Goal: Task Accomplishment & Management: Manage account settings

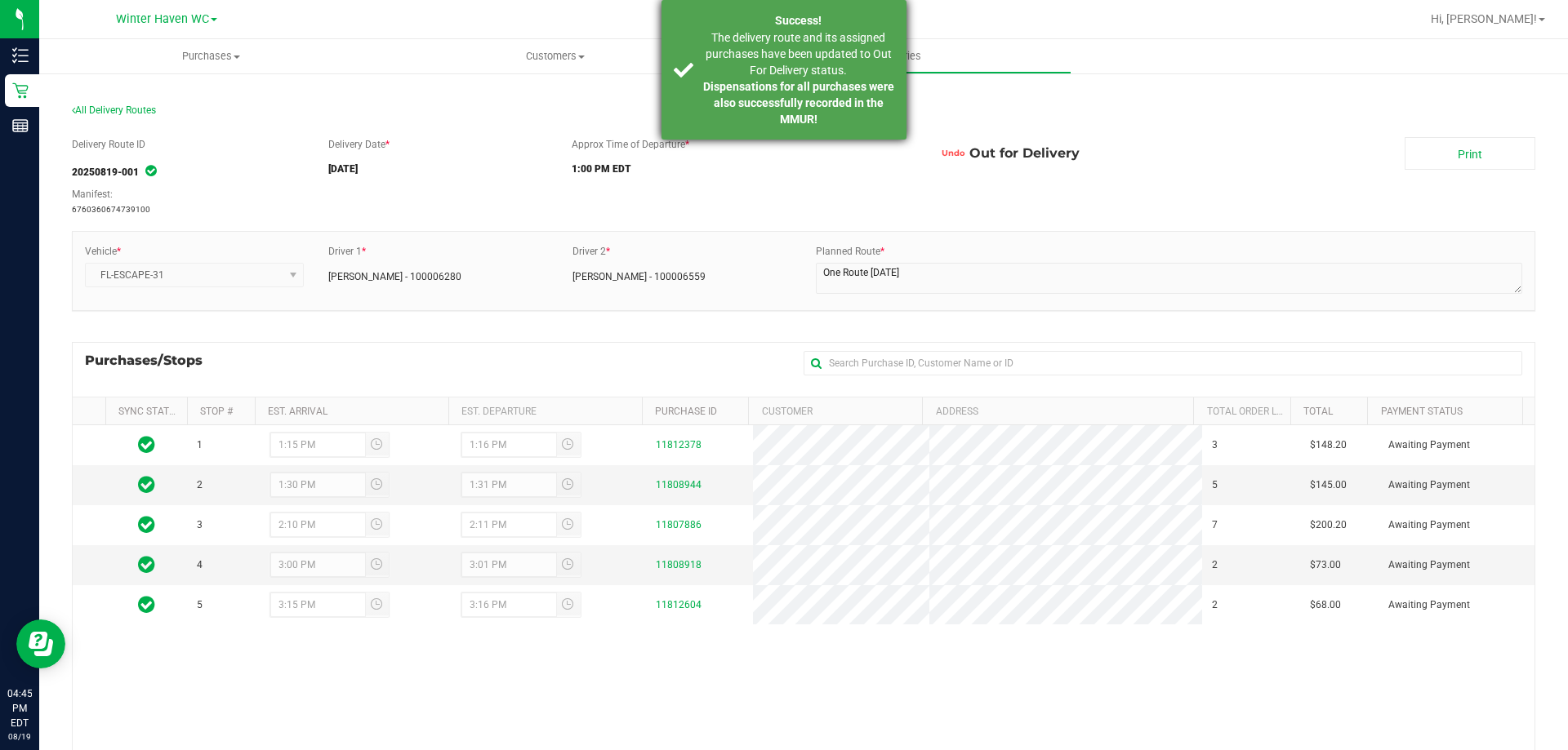
click at [772, 73] on div "The delivery route and its assigned purchases have been updated to Out For Deli…" at bounding box center [798, 79] width 192 height 98
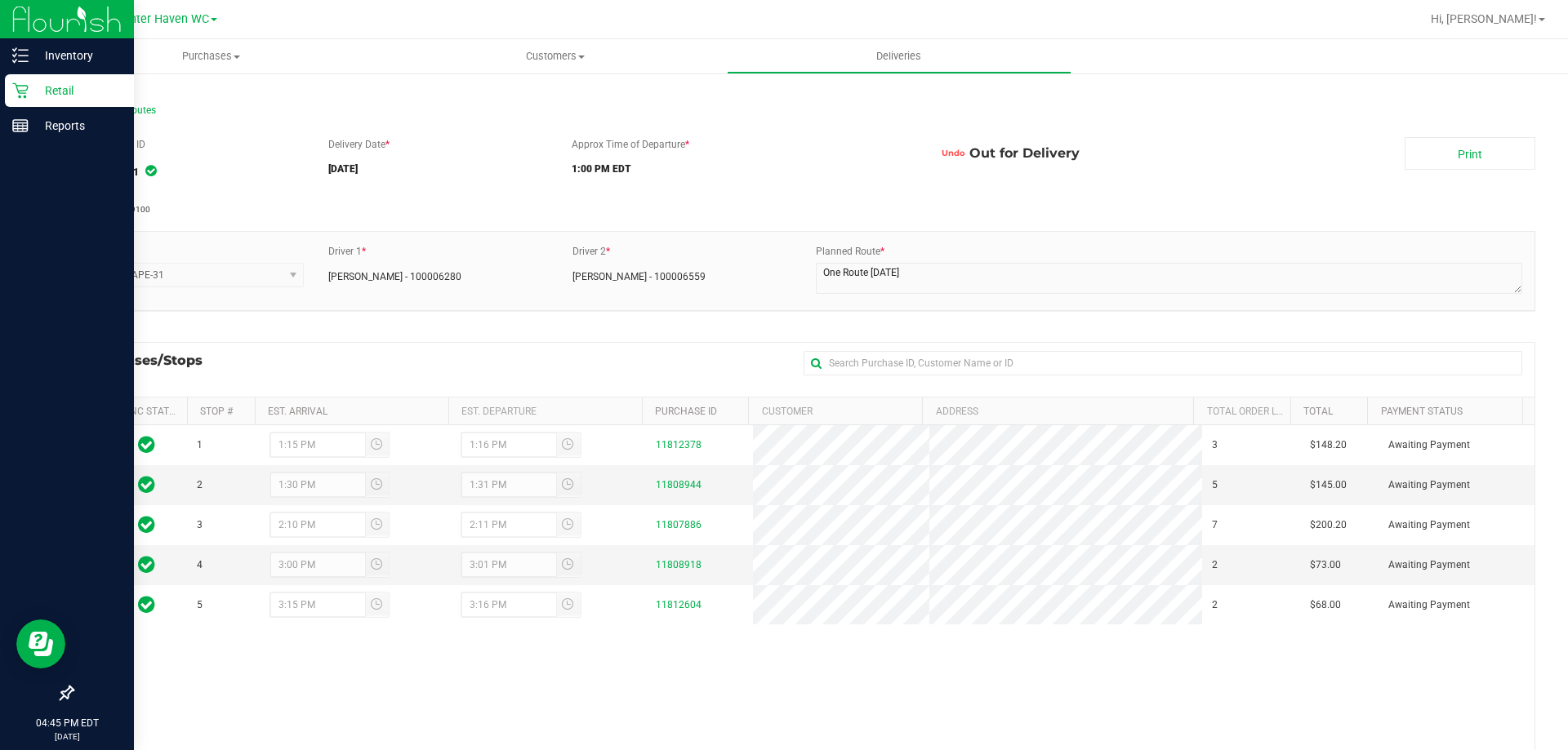
click at [61, 92] on p "Retail" at bounding box center [78, 90] width 98 height 19
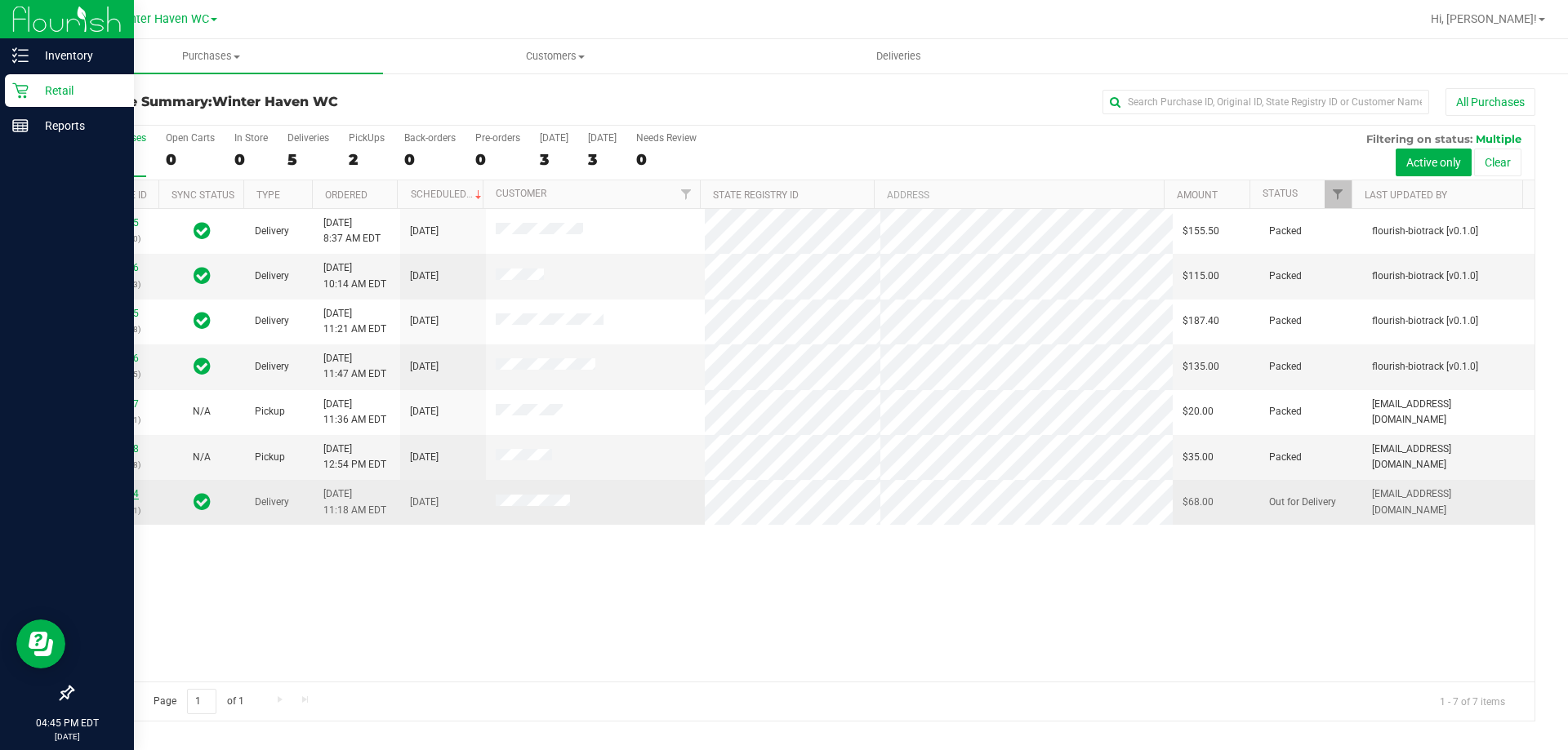
click at [118, 495] on link "11812604" at bounding box center [116, 494] width 46 height 12
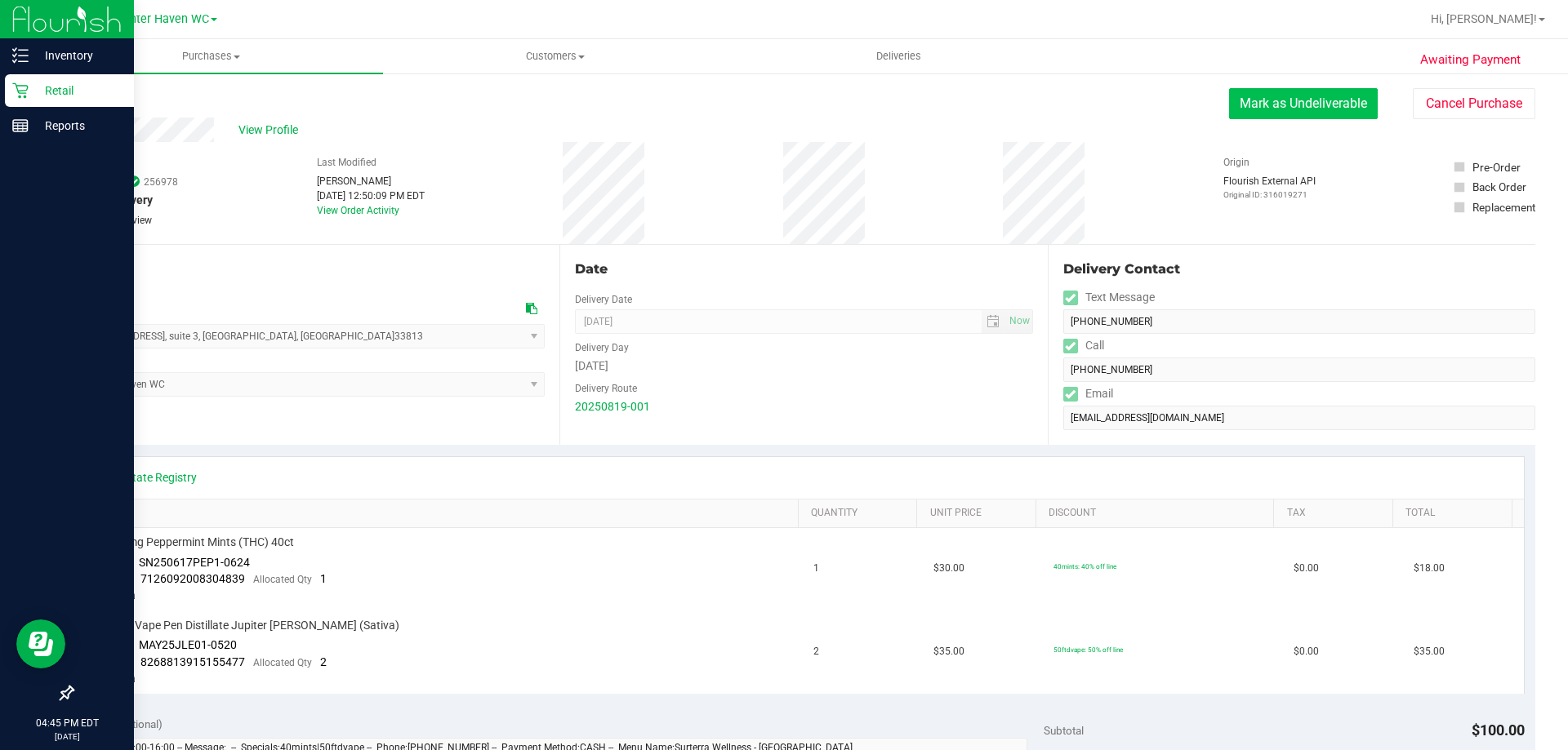
click at [1279, 101] on button "Mark as Undeliverable" at bounding box center [1304, 103] width 149 height 31
click at [1271, 103] on button "Mark as Packed" at bounding box center [1315, 103] width 122 height 31
click at [1240, 105] on button "Send Back to Created" at bounding box center [1304, 103] width 144 height 31
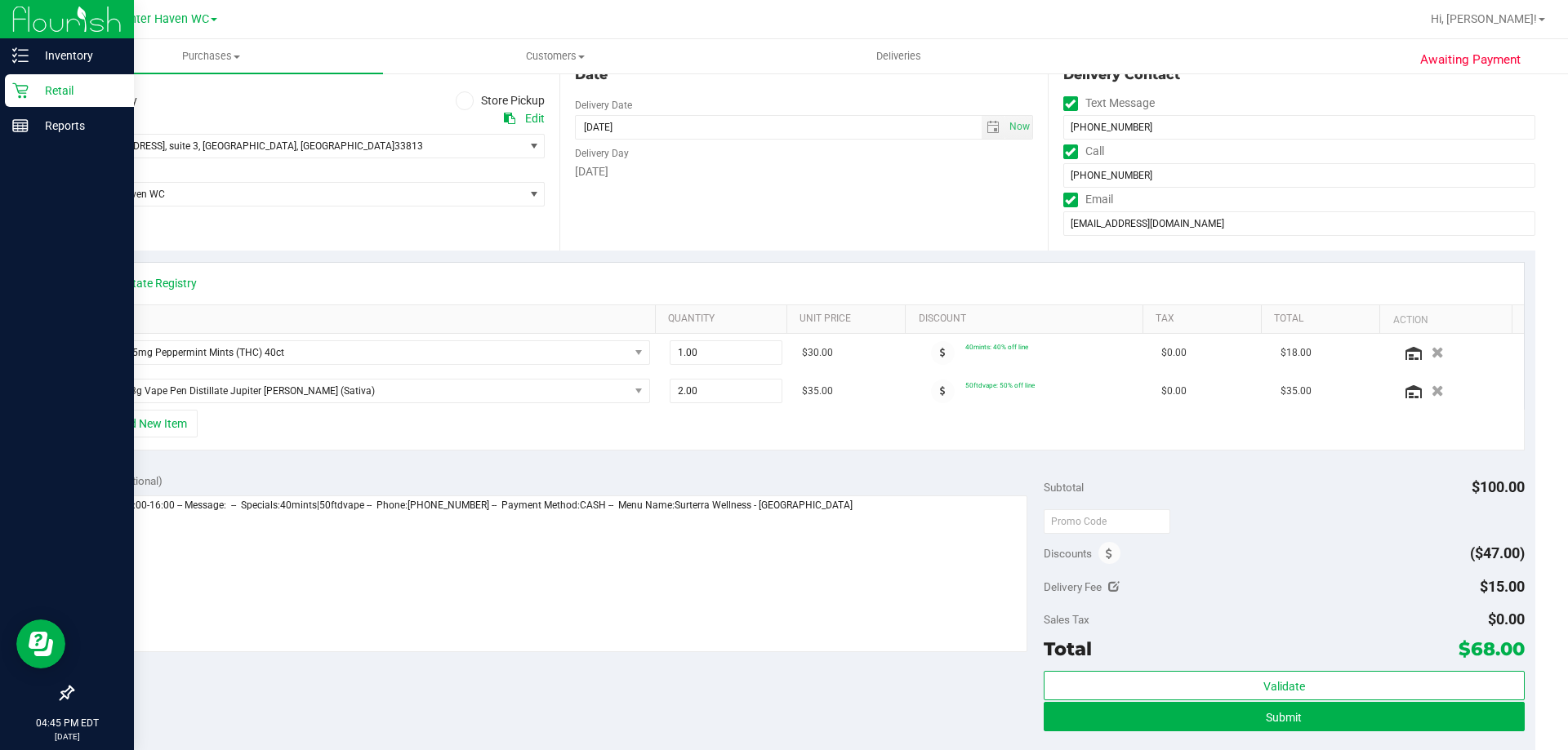
scroll to position [572, 0]
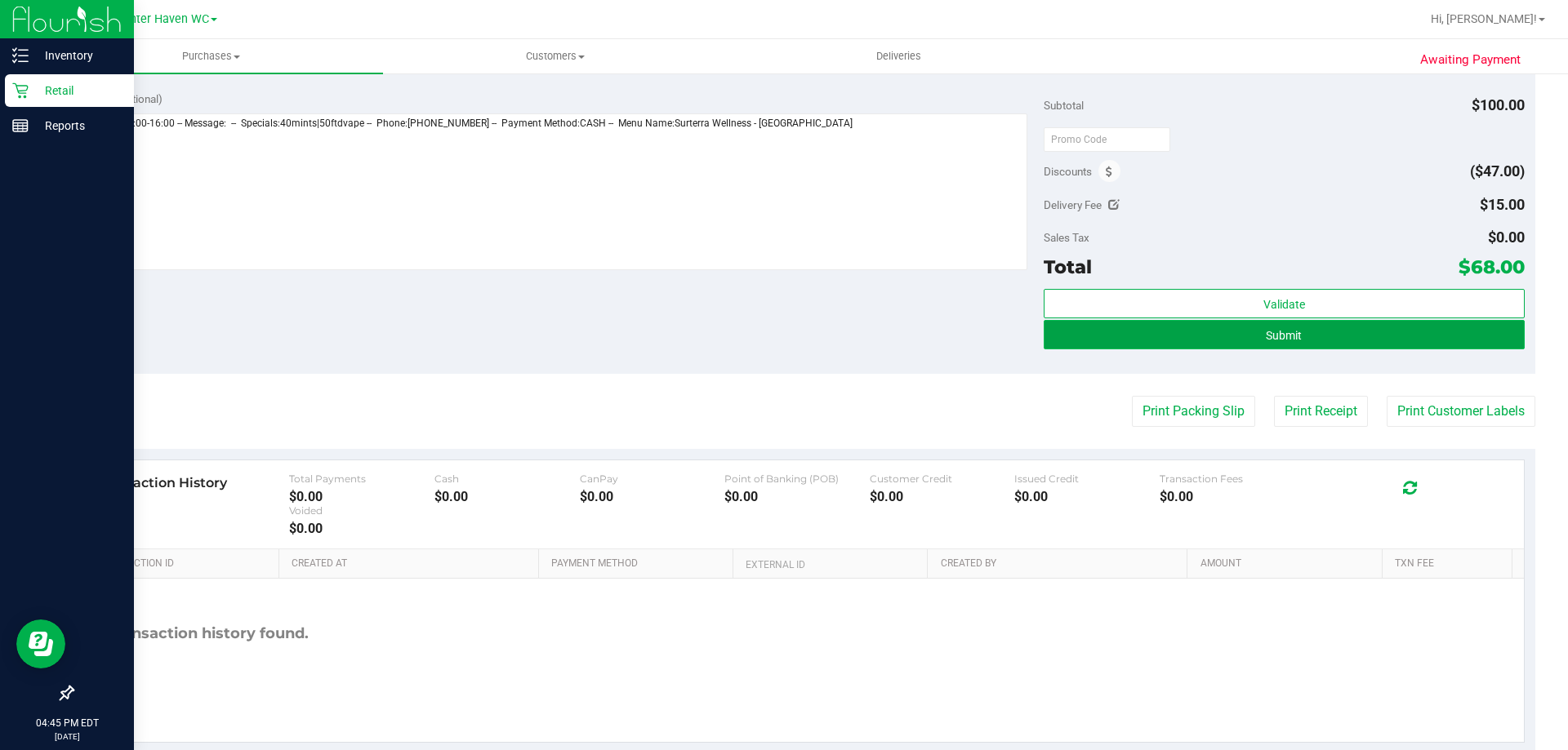
click at [1326, 335] on button "Submit" at bounding box center [1283, 334] width 480 height 30
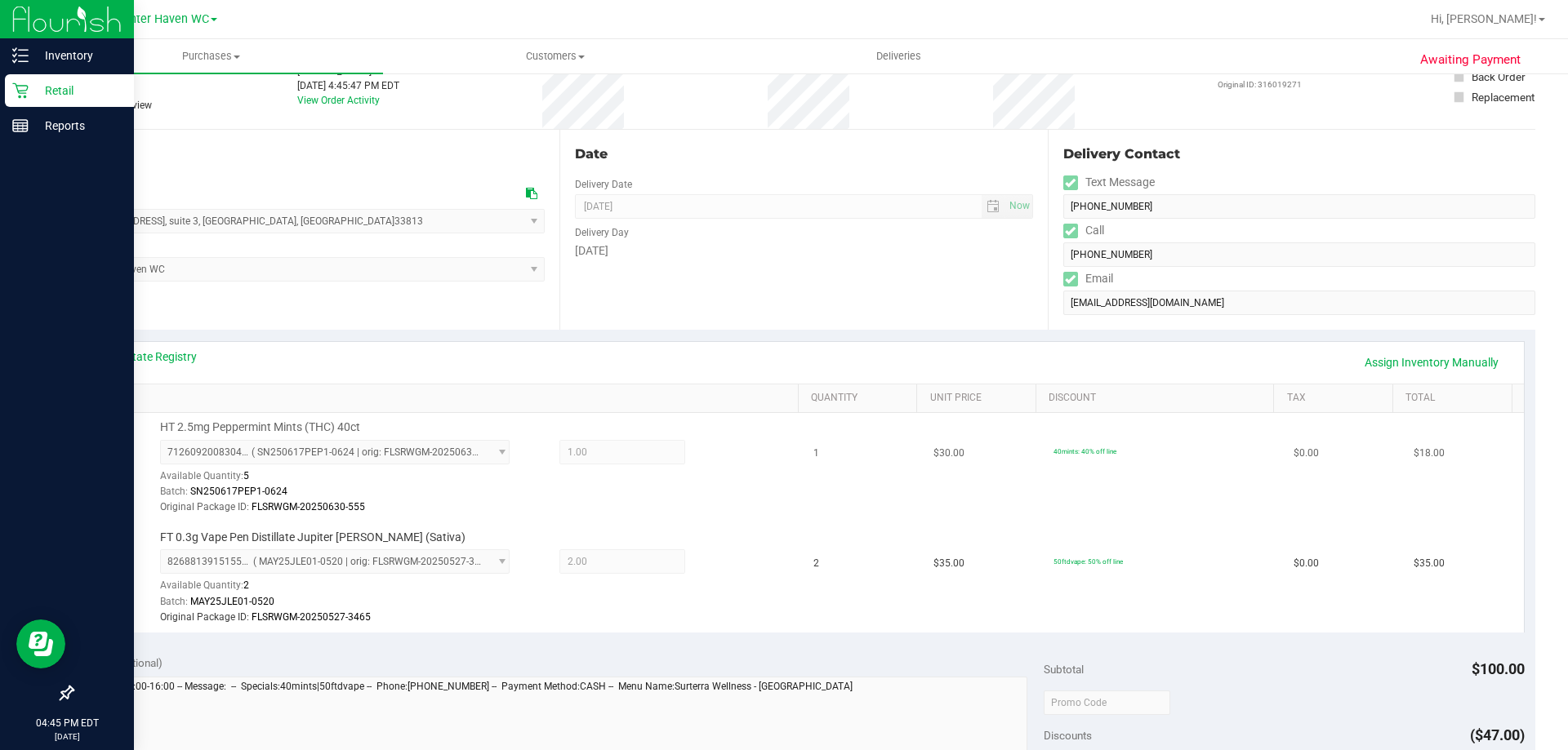
scroll to position [245, 0]
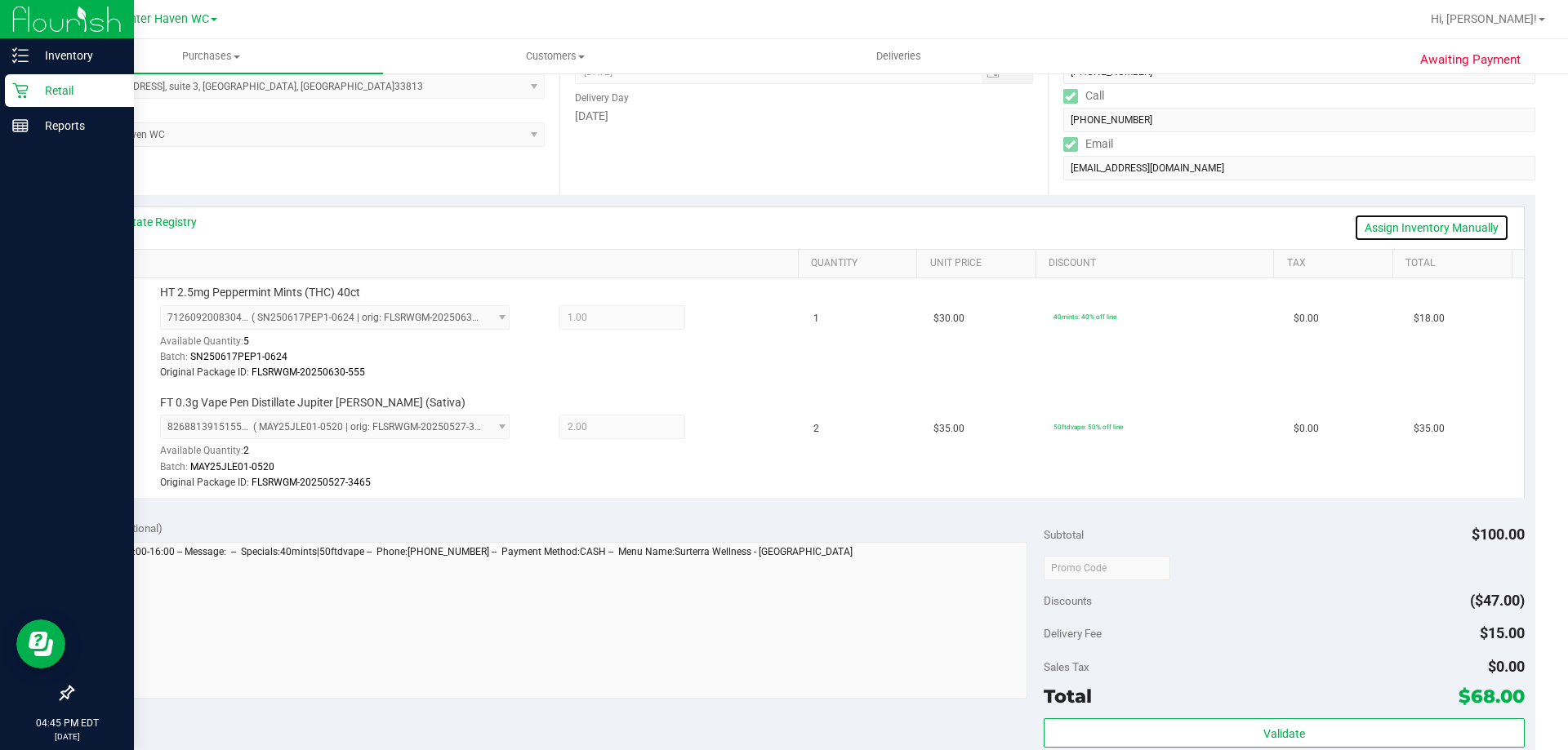
click at [1424, 229] on link "Assign Inventory Manually" at bounding box center [1431, 227] width 155 height 28
click at [716, 314] on icon at bounding box center [724, 319] width 17 height 19
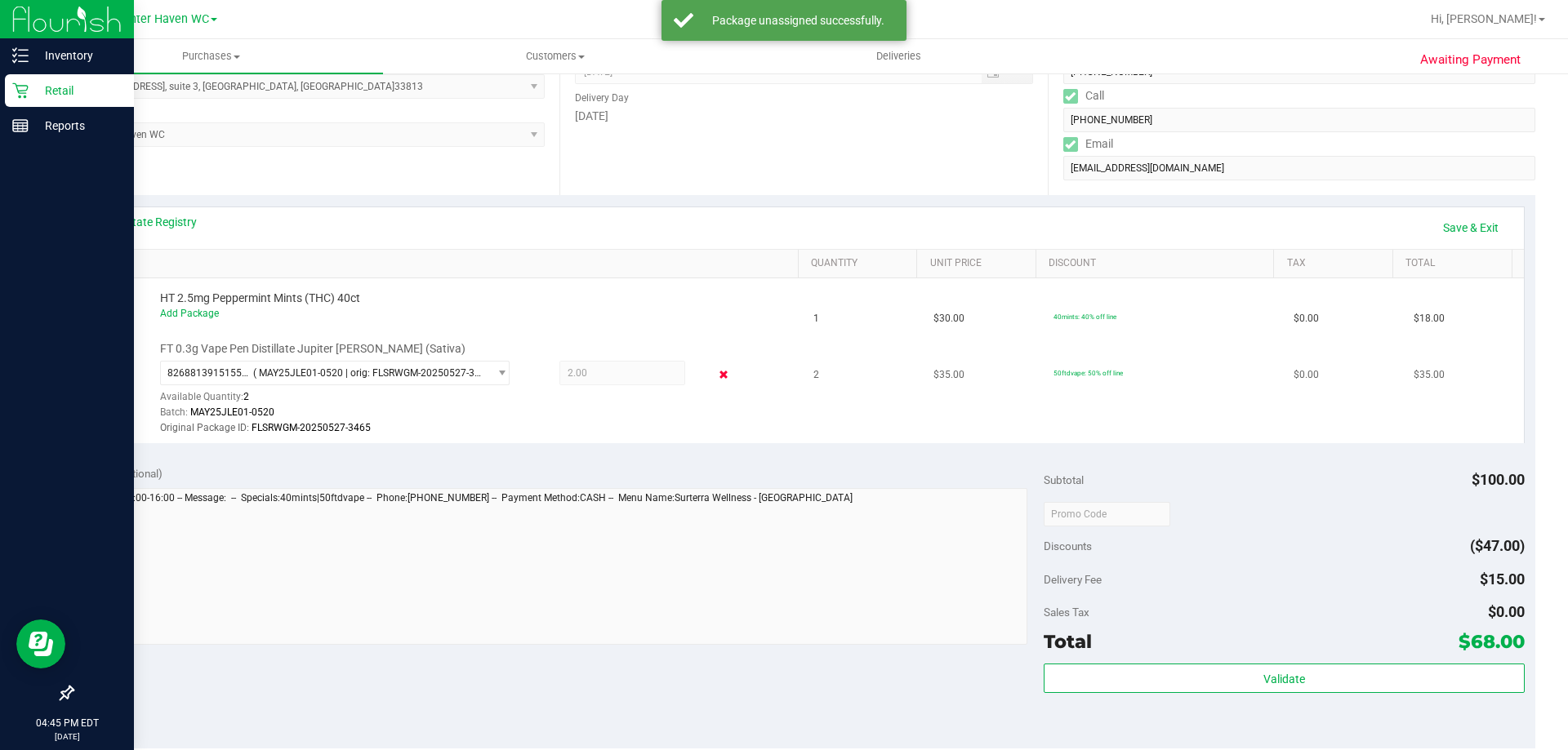
click at [718, 372] on icon at bounding box center [724, 375] width 17 height 19
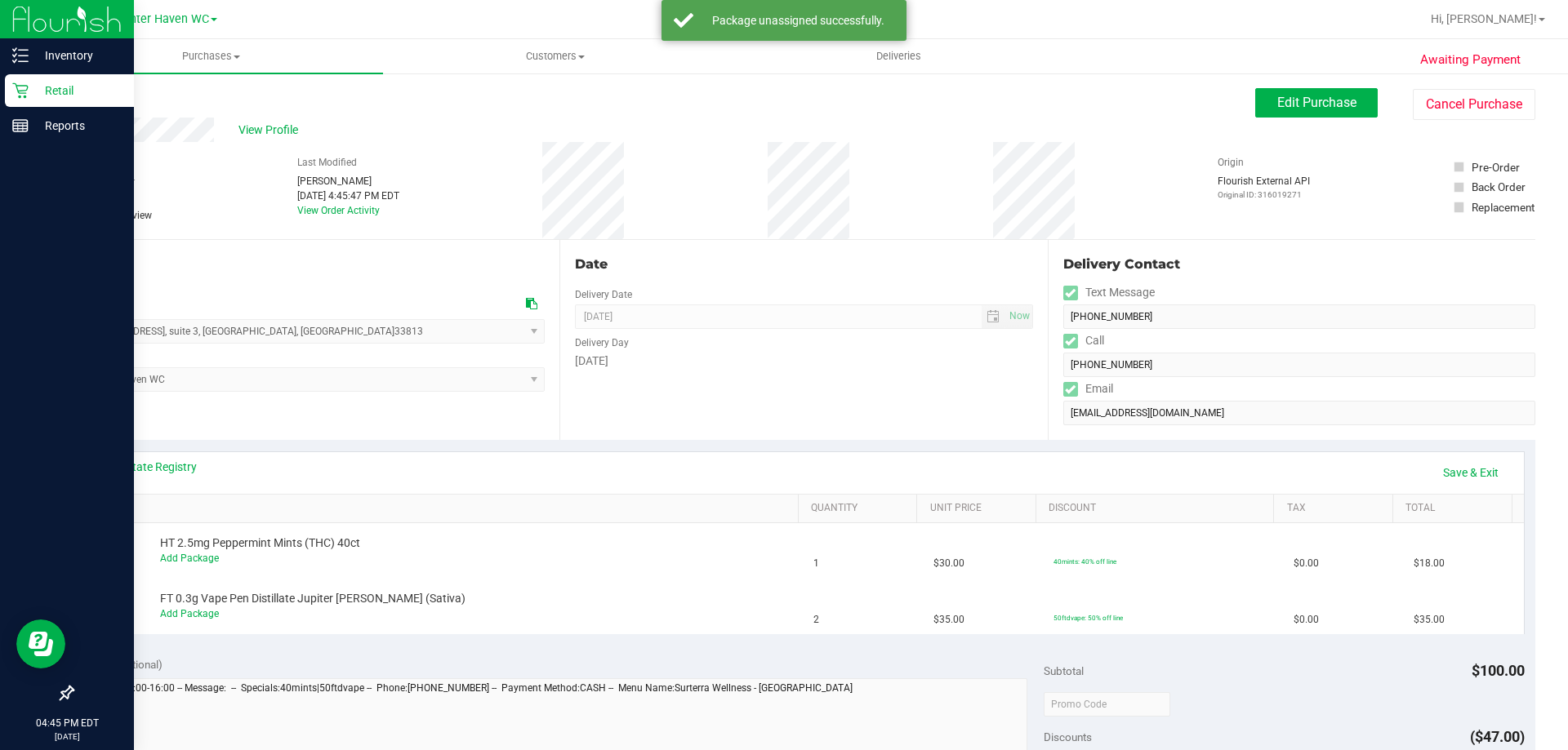
scroll to position [82, 0]
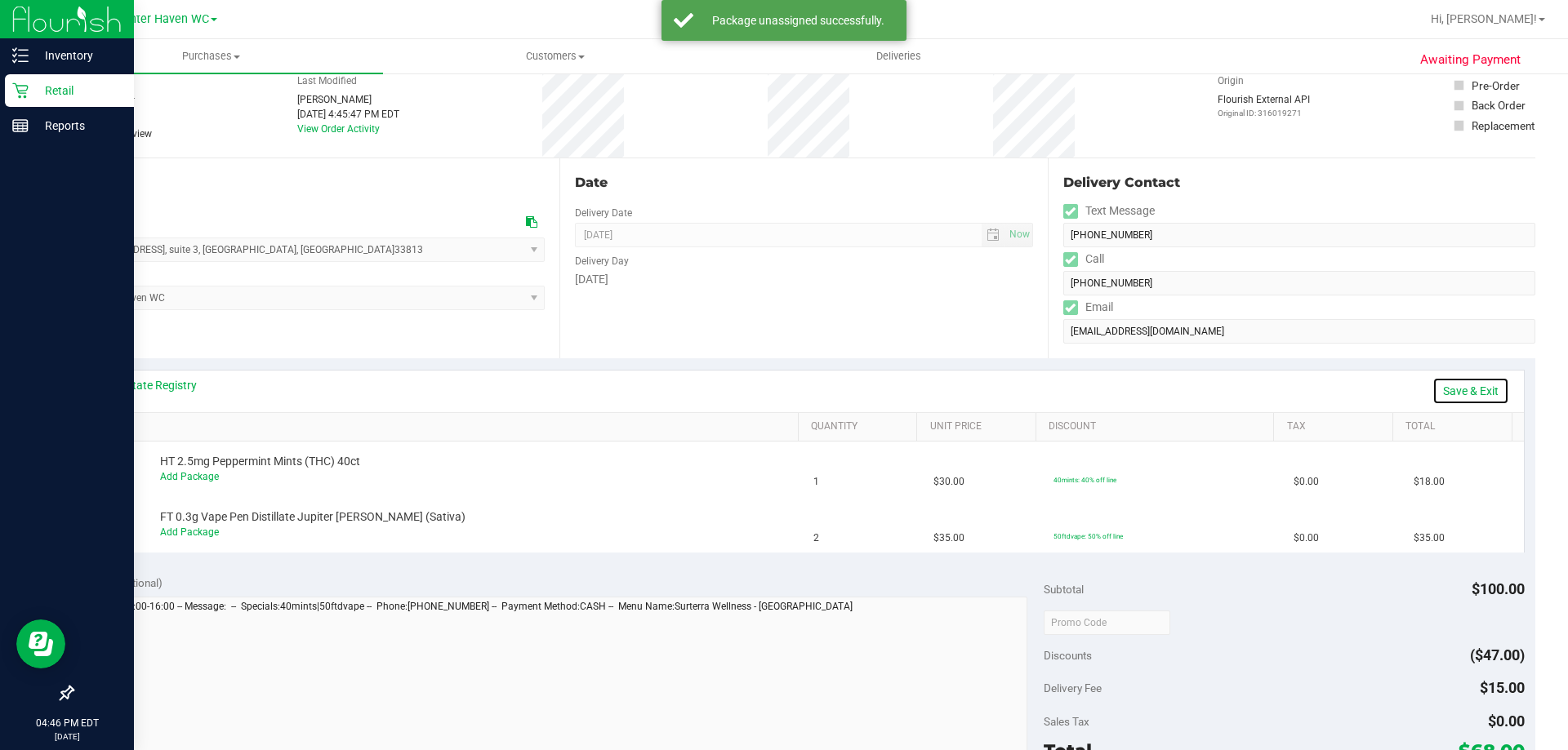
click at [1438, 389] on link "Save & Exit" at bounding box center [1470, 391] width 77 height 28
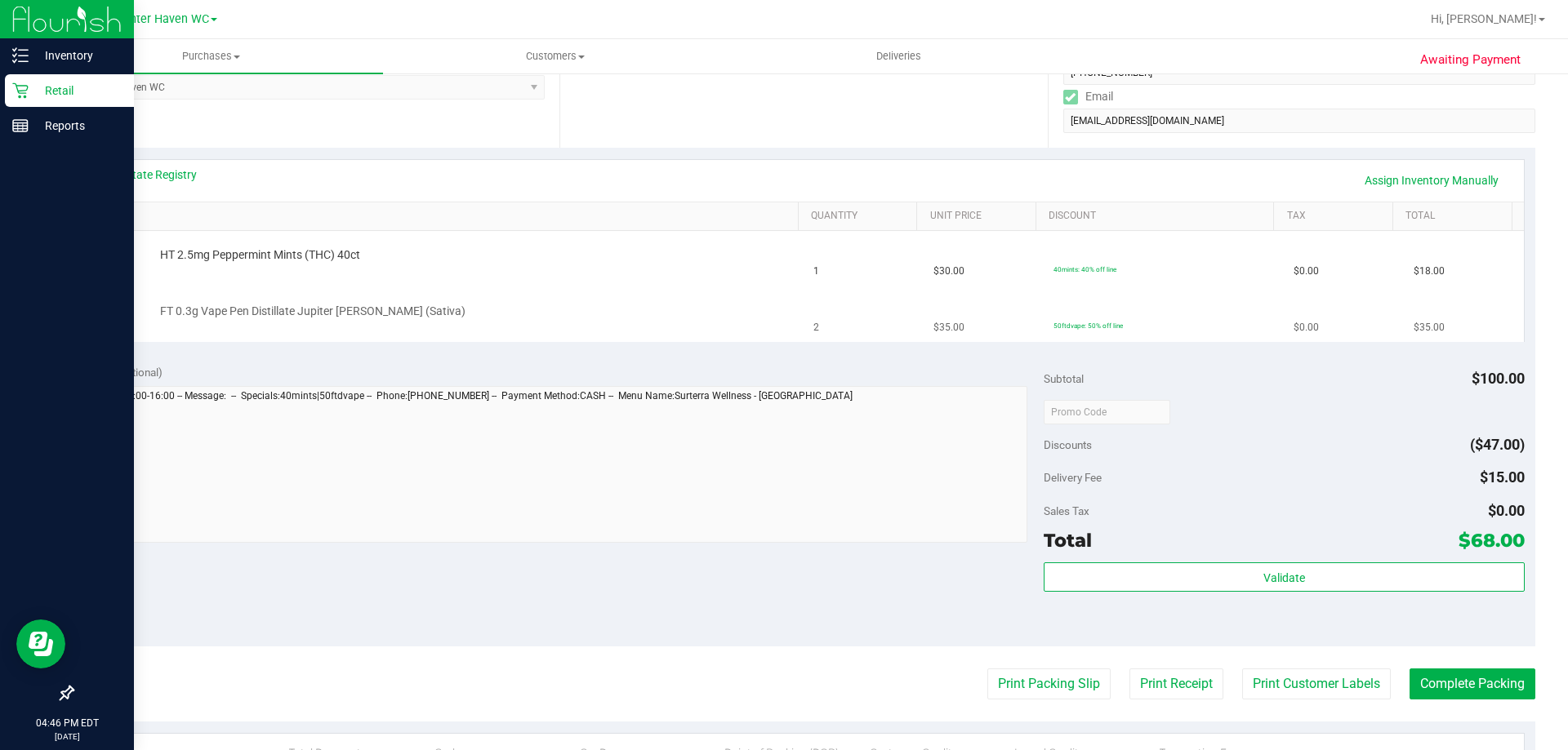
scroll to position [0, 0]
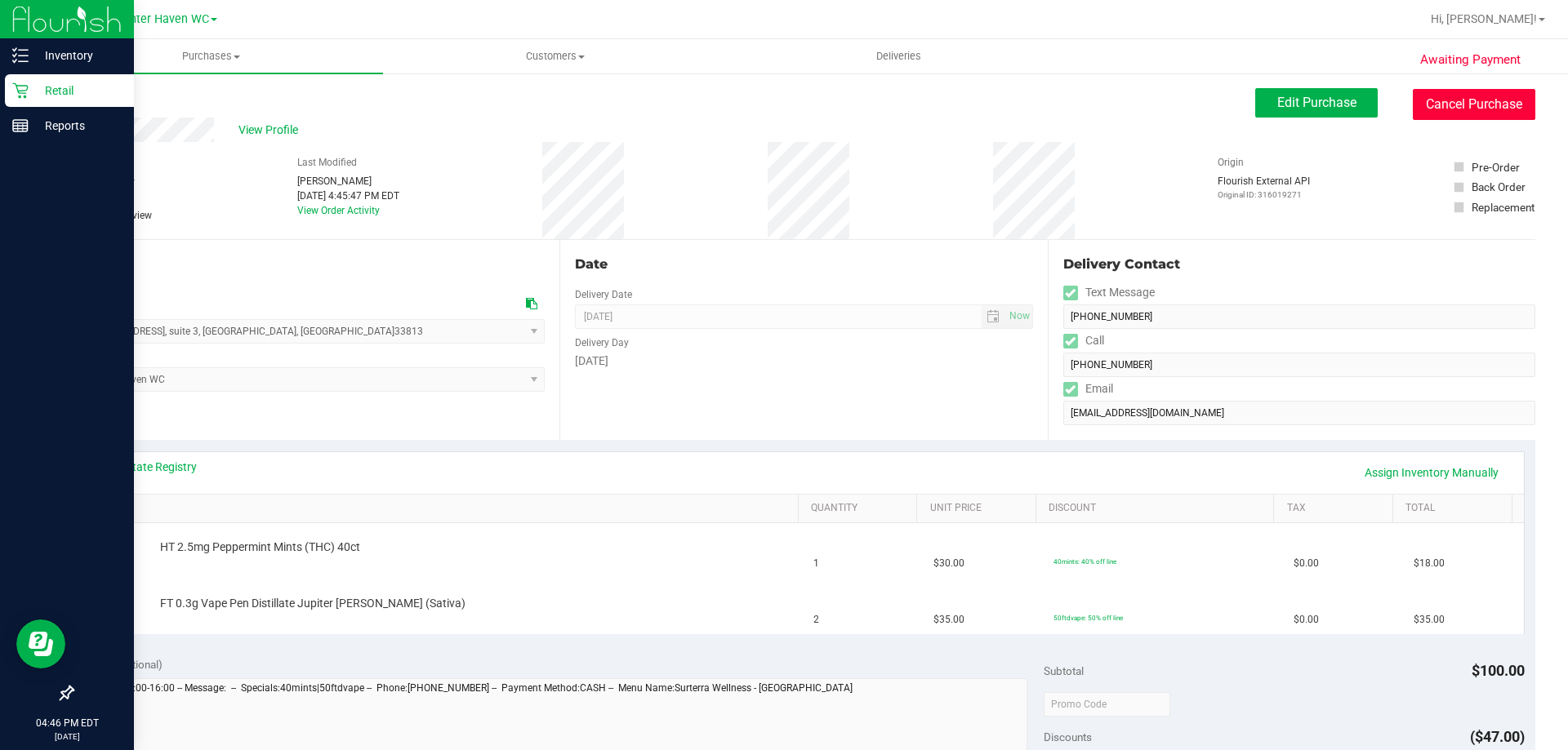
click at [1452, 98] on button "Cancel Purchase" at bounding box center [1473, 104] width 122 height 31
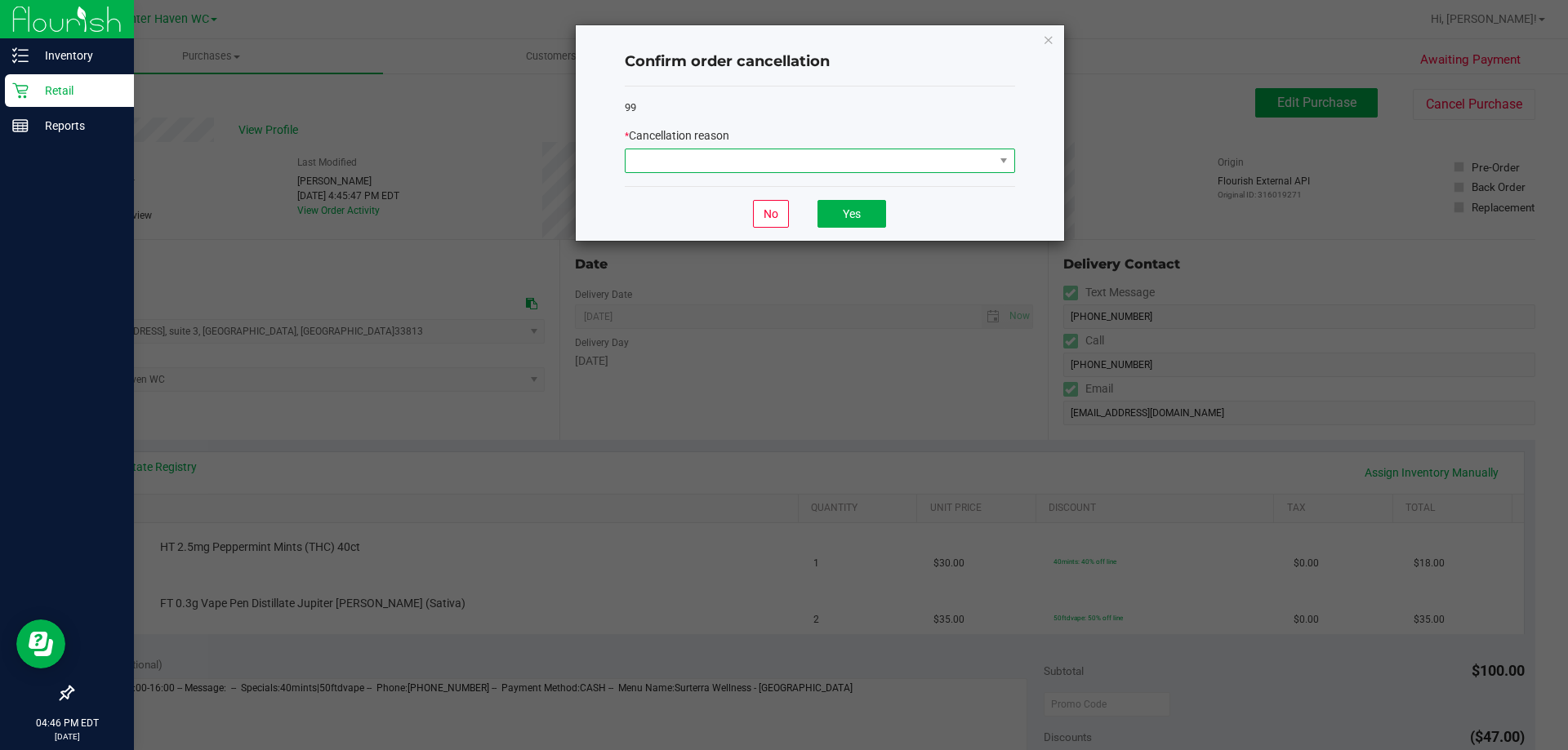
click at [769, 164] on span at bounding box center [809, 160] width 368 height 23
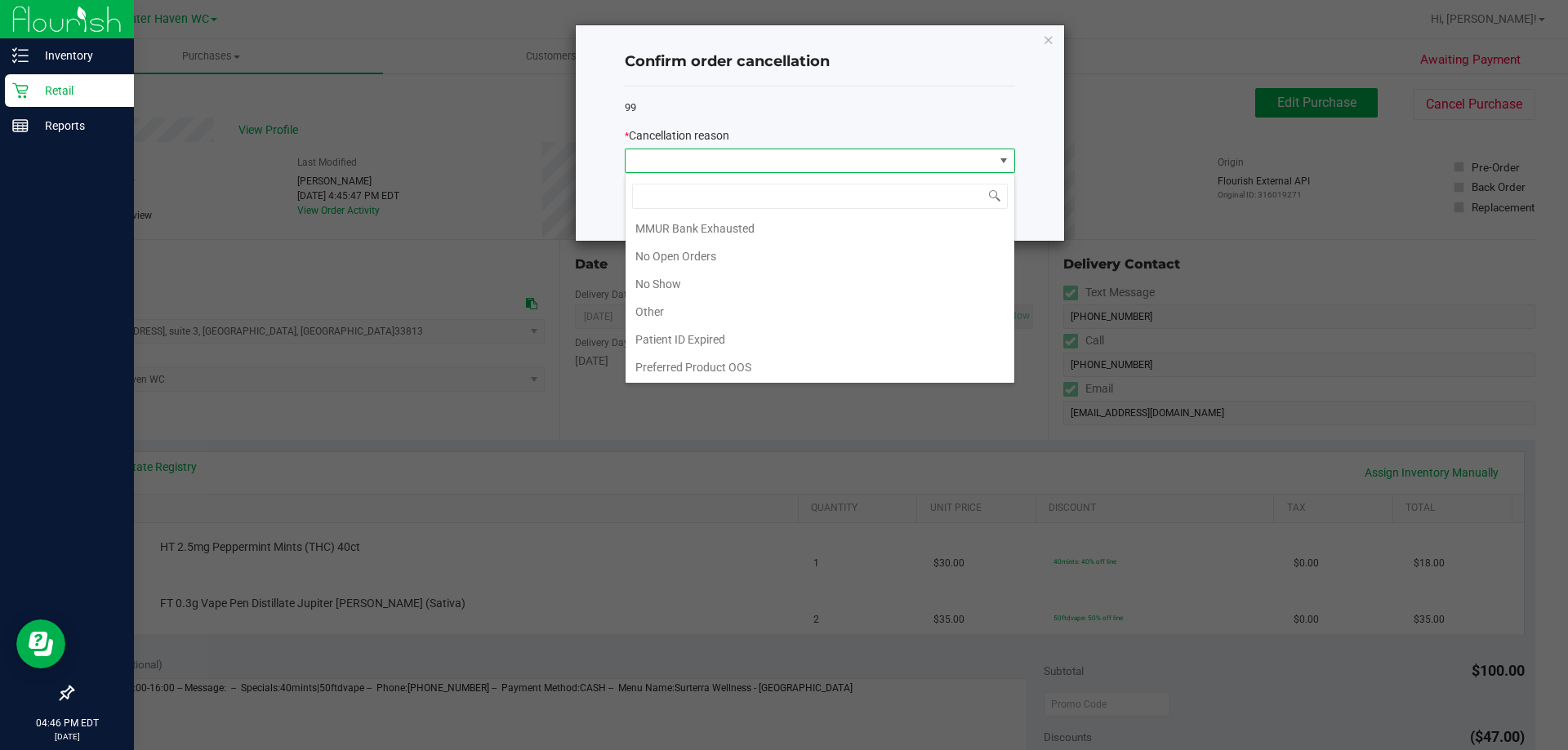
scroll to position [114, 0]
click at [787, 282] on li "No Show" at bounding box center [819, 283] width 389 height 28
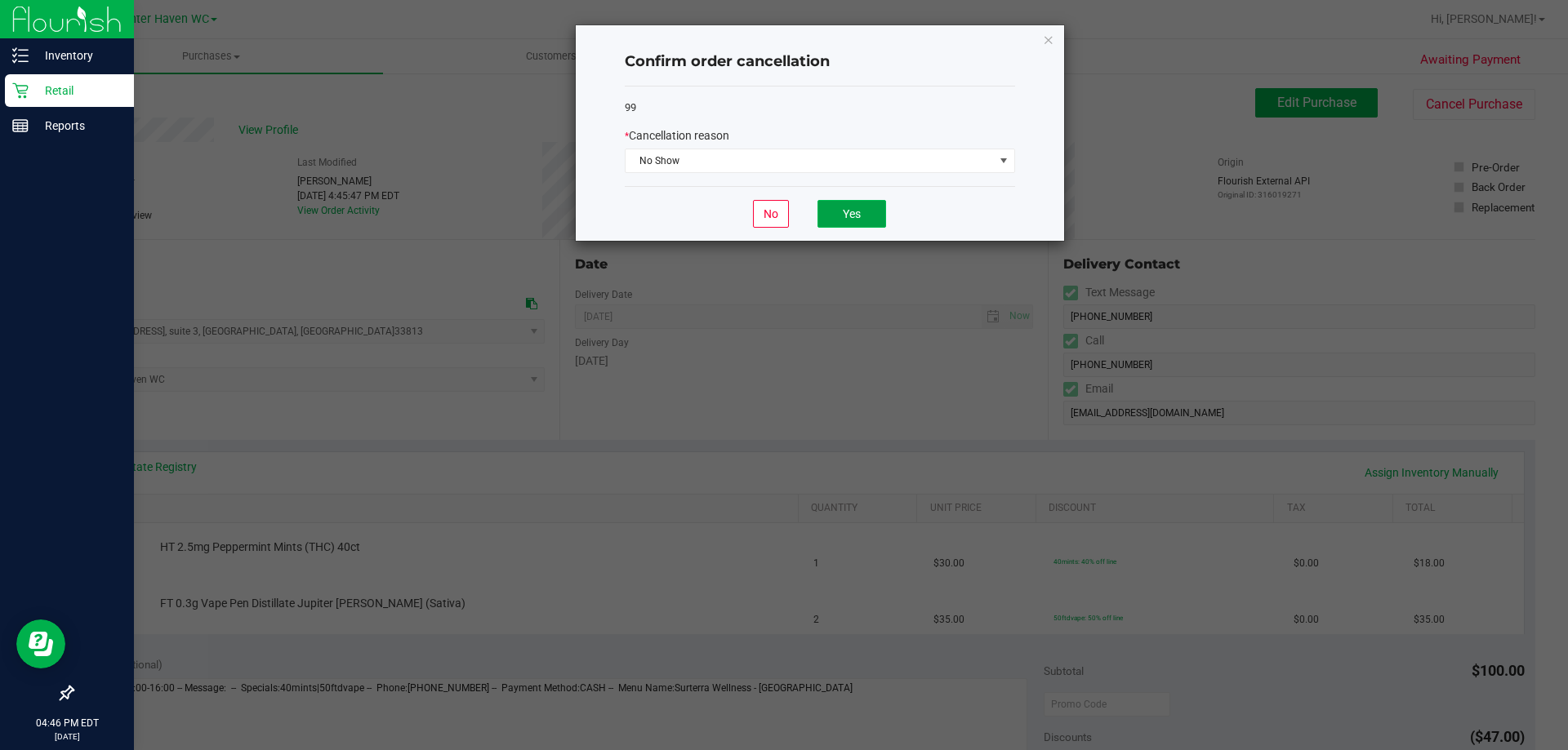
click at [868, 204] on button "Yes" at bounding box center [851, 214] width 68 height 28
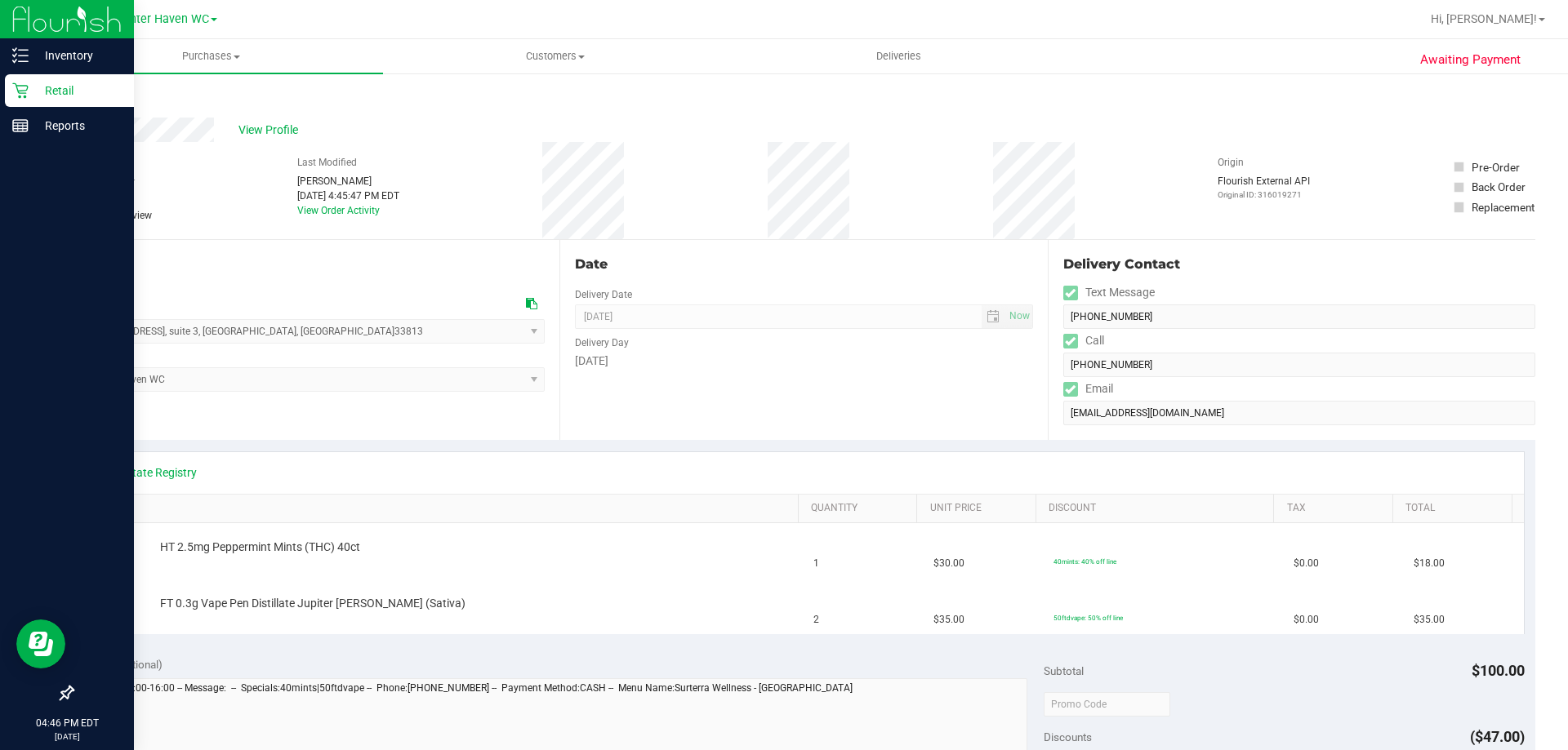
click at [66, 82] on p "Retail" at bounding box center [78, 90] width 98 height 19
